Goal: Navigation & Orientation: Go to known website

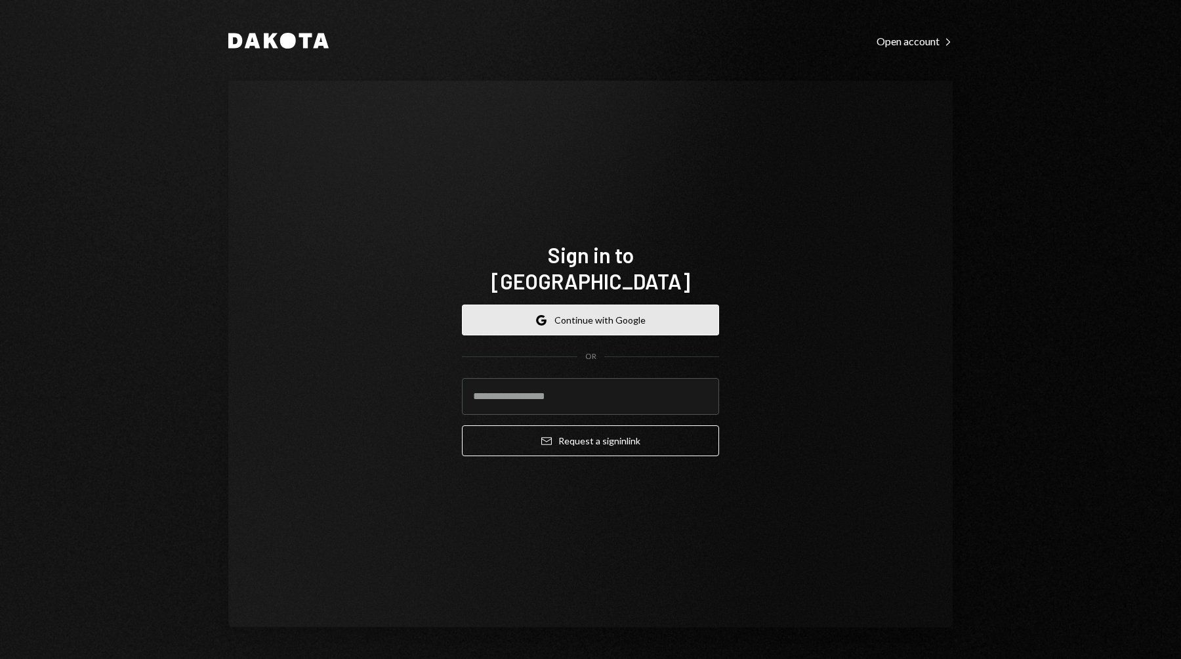
click at [616, 320] on button "Google Continue with Google" at bounding box center [590, 319] width 257 height 31
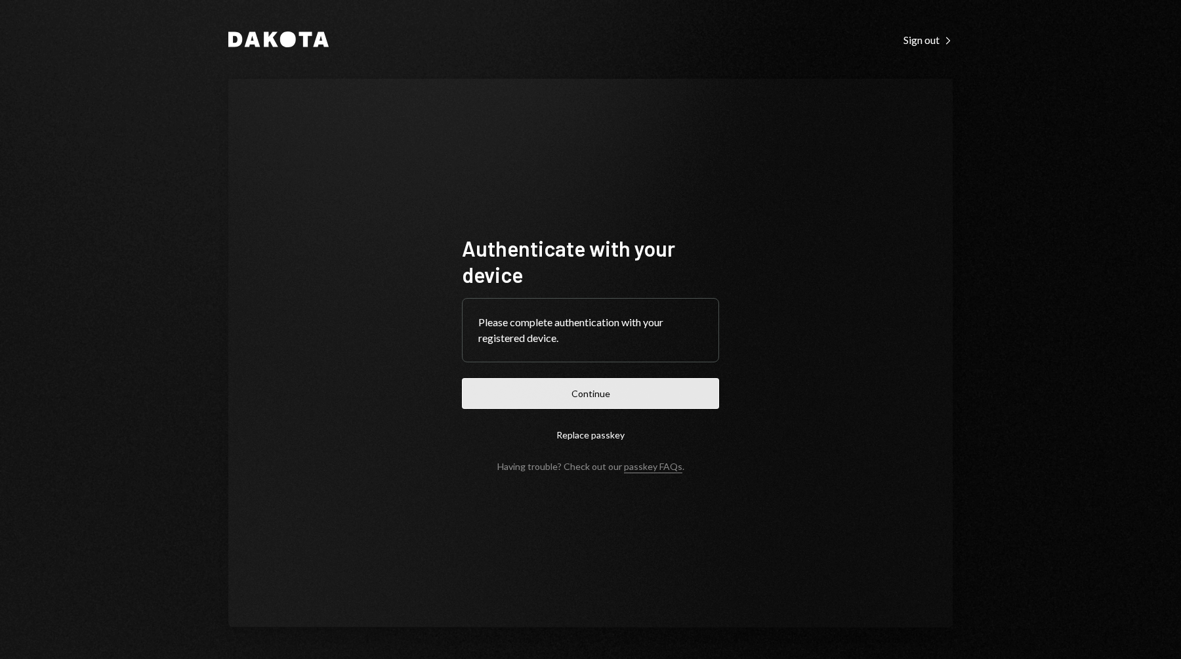
click at [557, 382] on button "Continue" at bounding box center [590, 393] width 257 height 31
